Goal: Check status: Check status

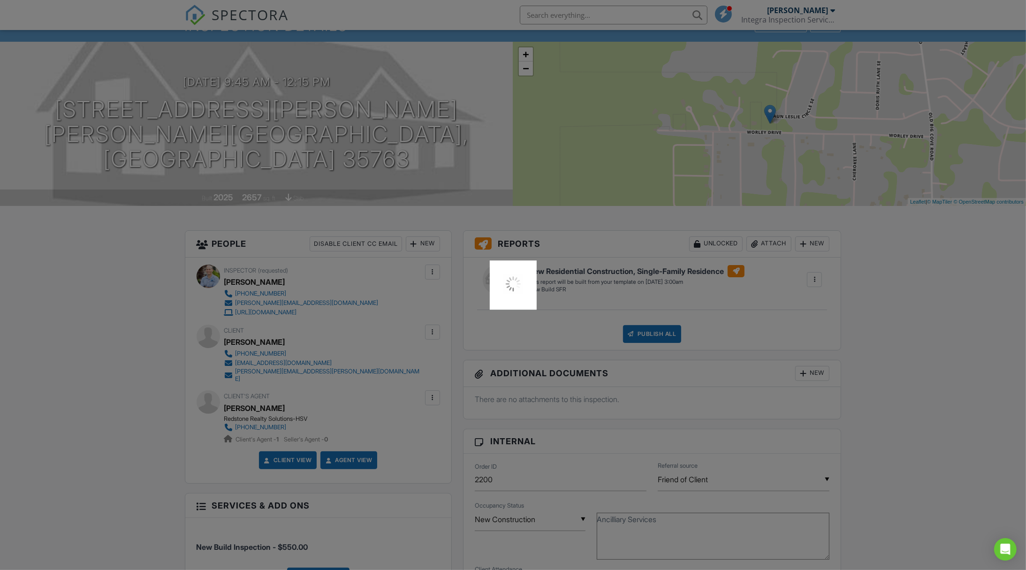
scroll to position [247, 0]
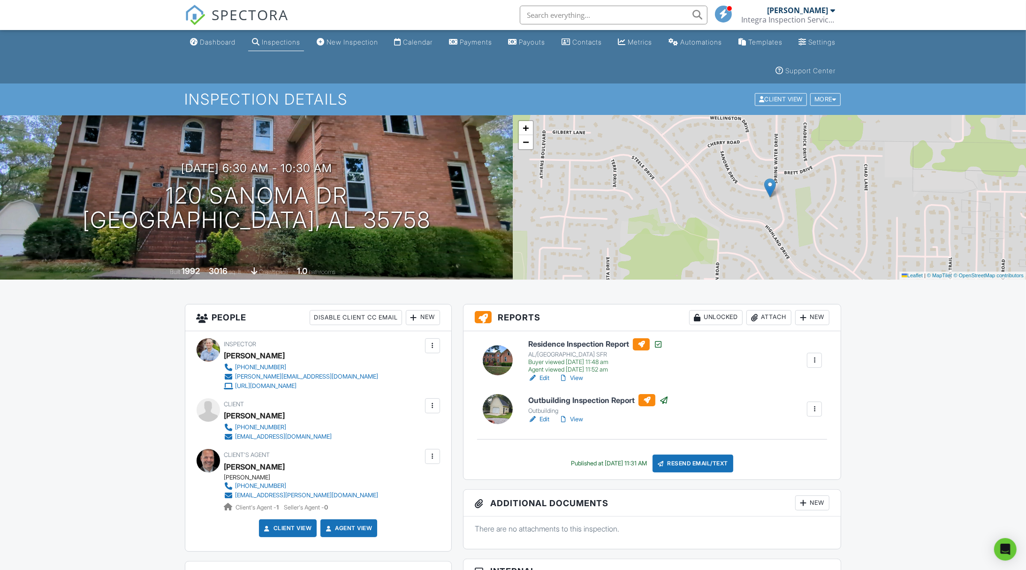
click at [574, 380] on link "View" at bounding box center [571, 377] width 24 height 9
click at [578, 376] on link "View" at bounding box center [571, 377] width 24 height 9
